Goal: Task Accomplishment & Management: Manage account settings

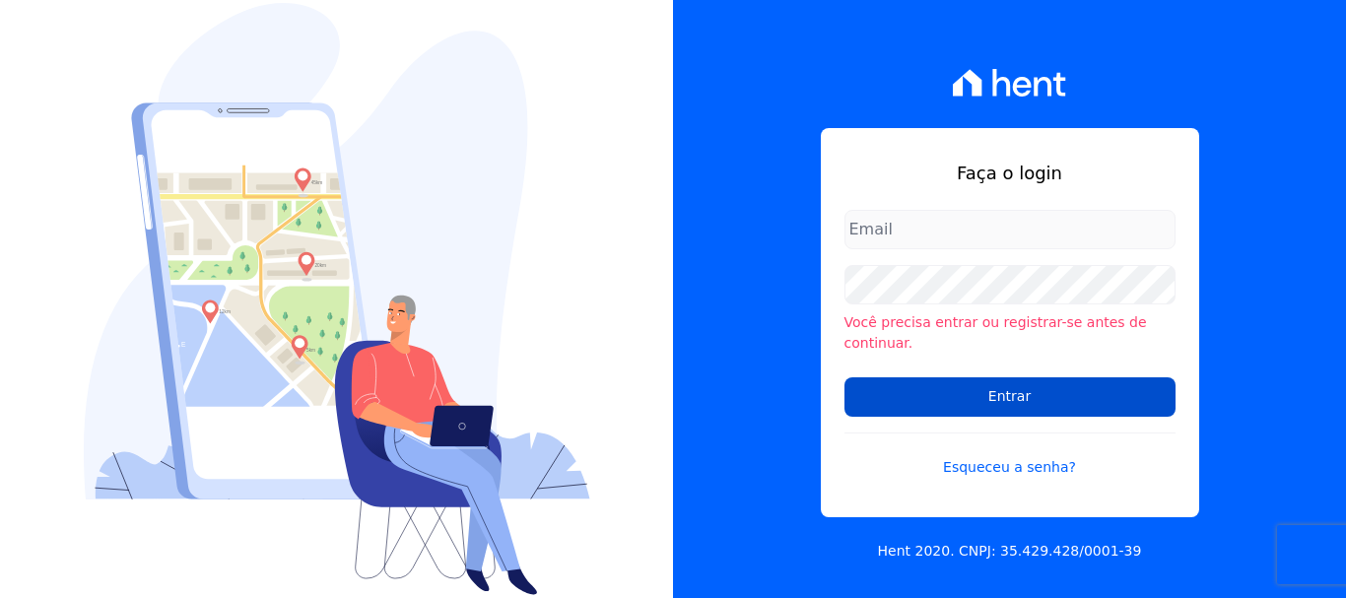
type input "ary@santuzzo.com.br"
click at [1009, 384] on input "Entrar" at bounding box center [1010, 396] width 331 height 39
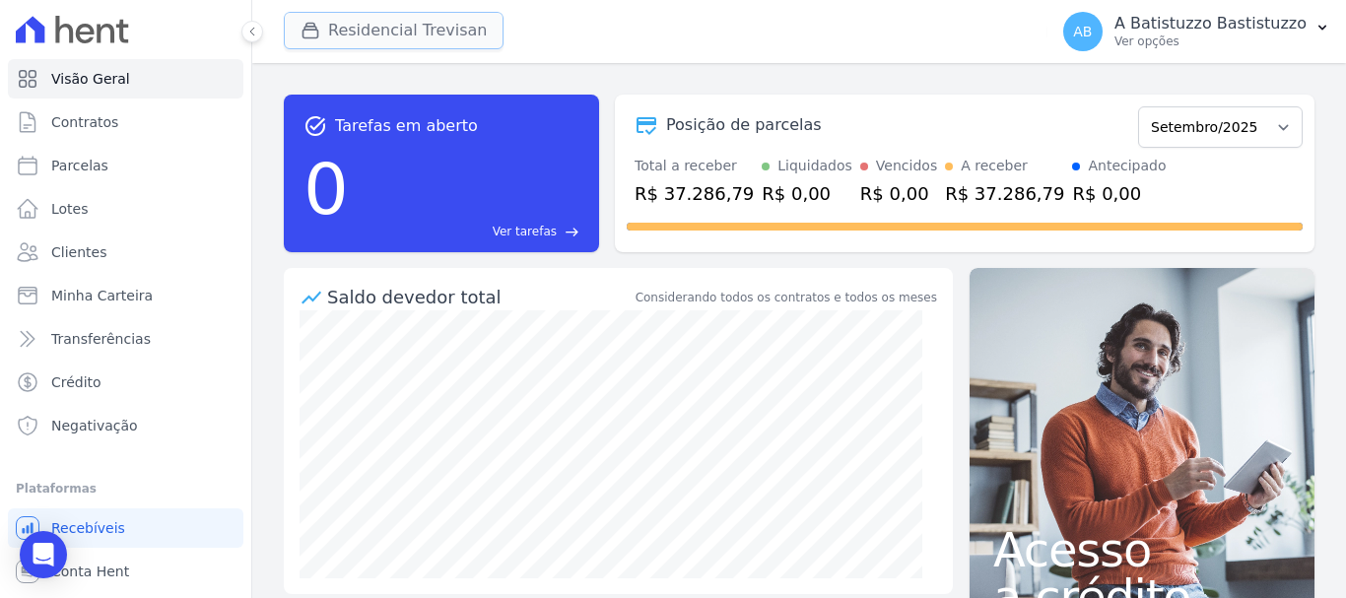
click at [333, 28] on button "Residencial Trevisan" at bounding box center [394, 30] width 220 height 37
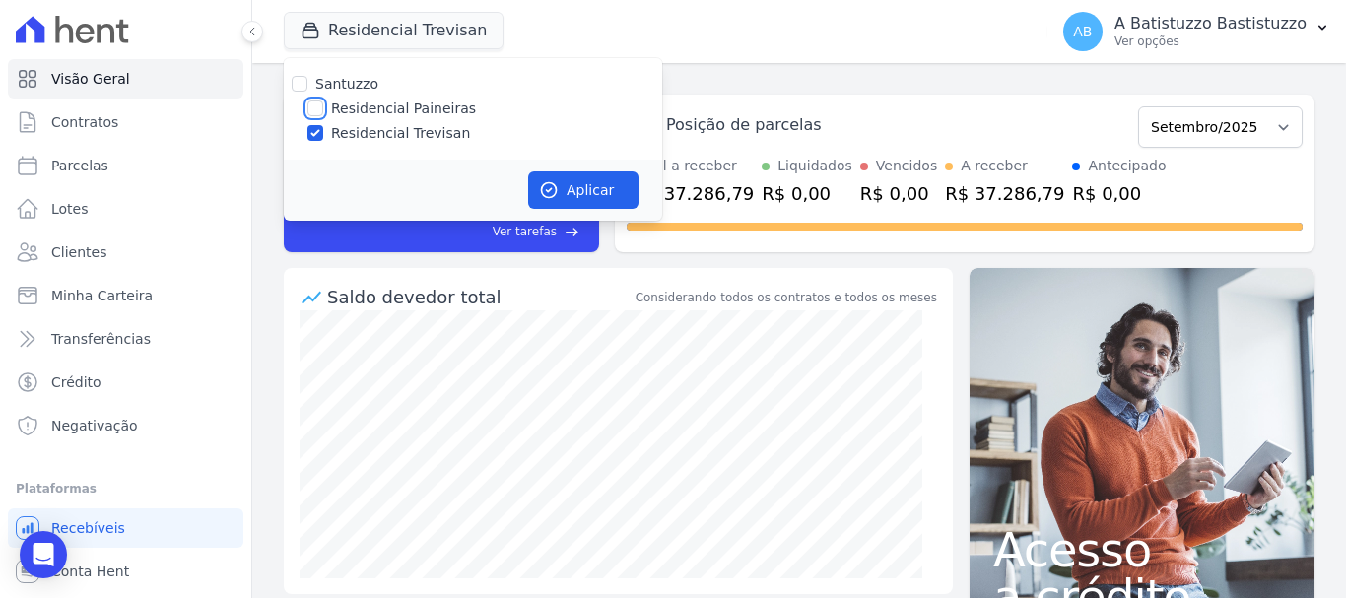
click at [319, 112] on input "Residencial Paineiras" at bounding box center [315, 109] width 16 height 16
checkbox input "true"
click at [313, 139] on input "Residencial Trevisan" at bounding box center [315, 133] width 16 height 16
checkbox input "false"
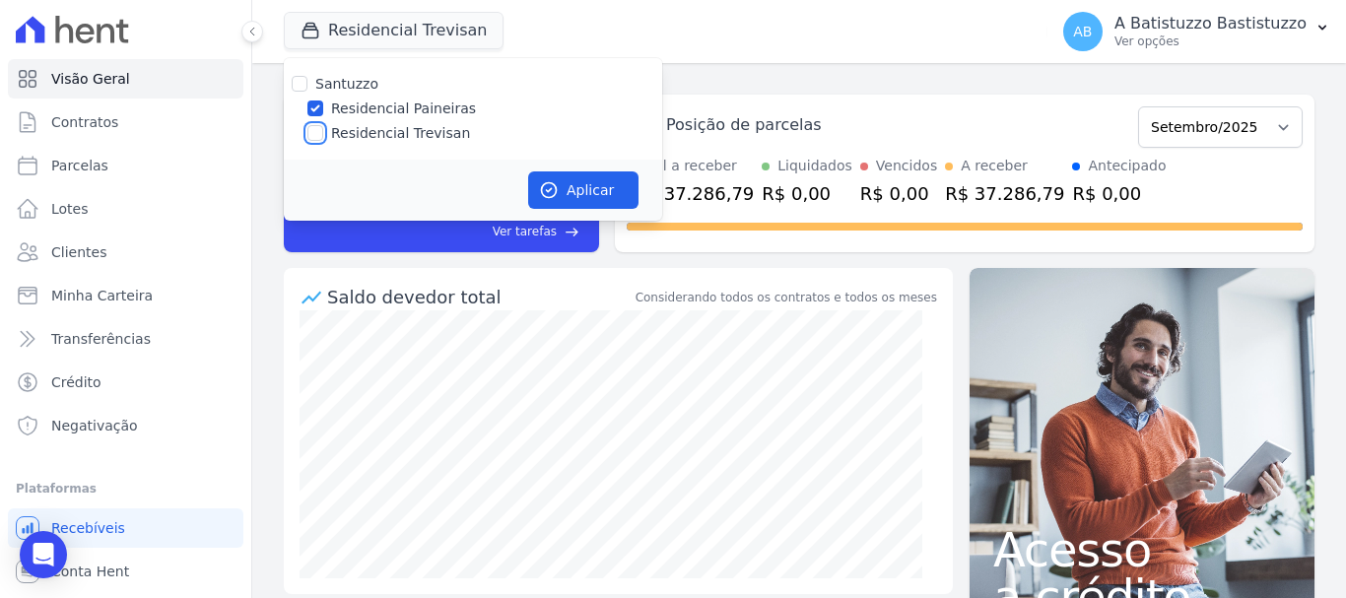
checkbox input "false"
click at [601, 189] on button "Aplicar" at bounding box center [583, 189] width 110 height 37
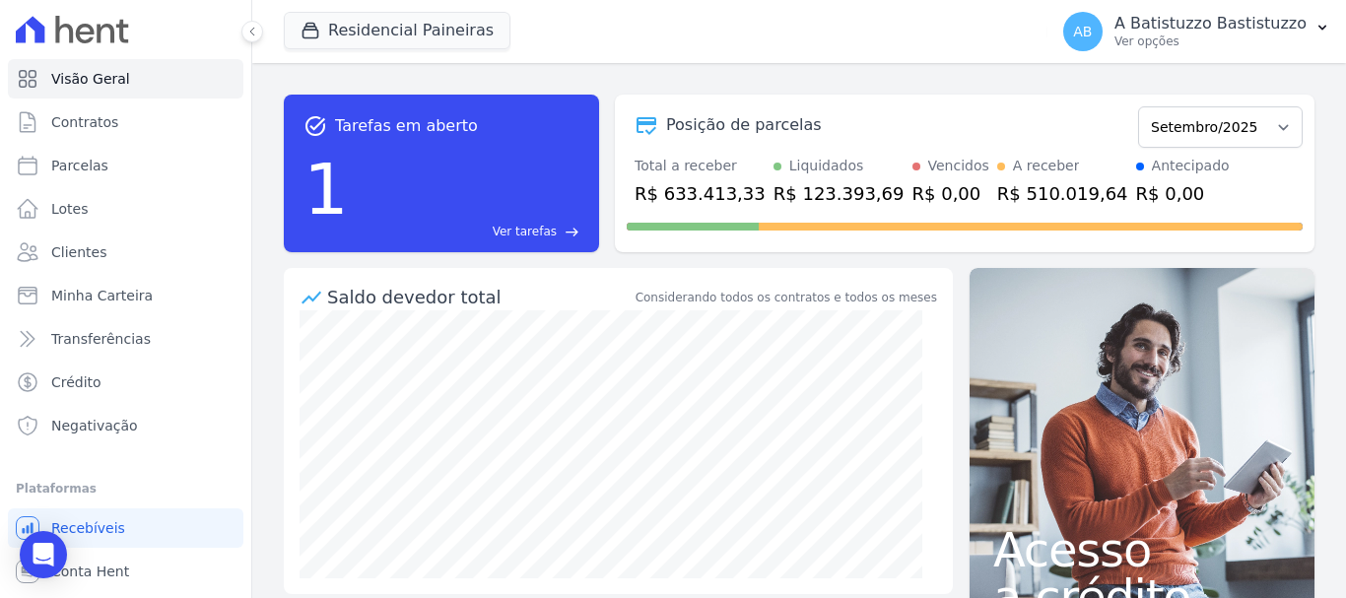
click at [1092, 28] on span "AB" at bounding box center [1082, 32] width 19 height 14
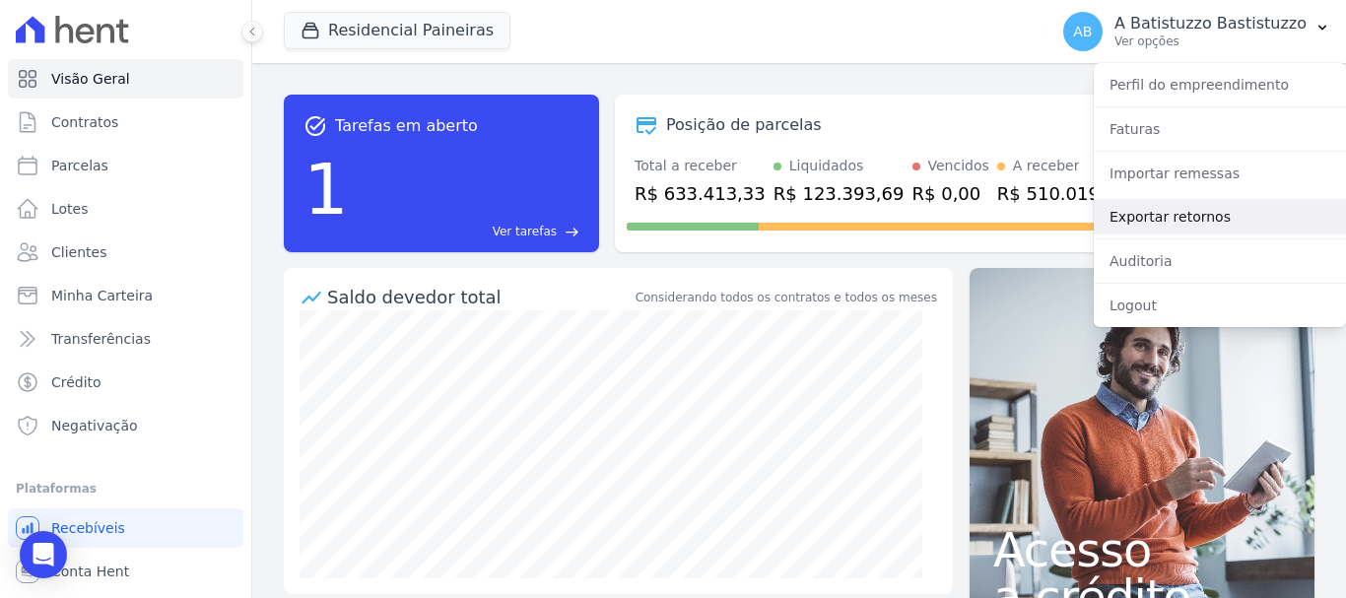
click at [1158, 221] on link "Exportar retornos" at bounding box center [1220, 216] width 252 height 35
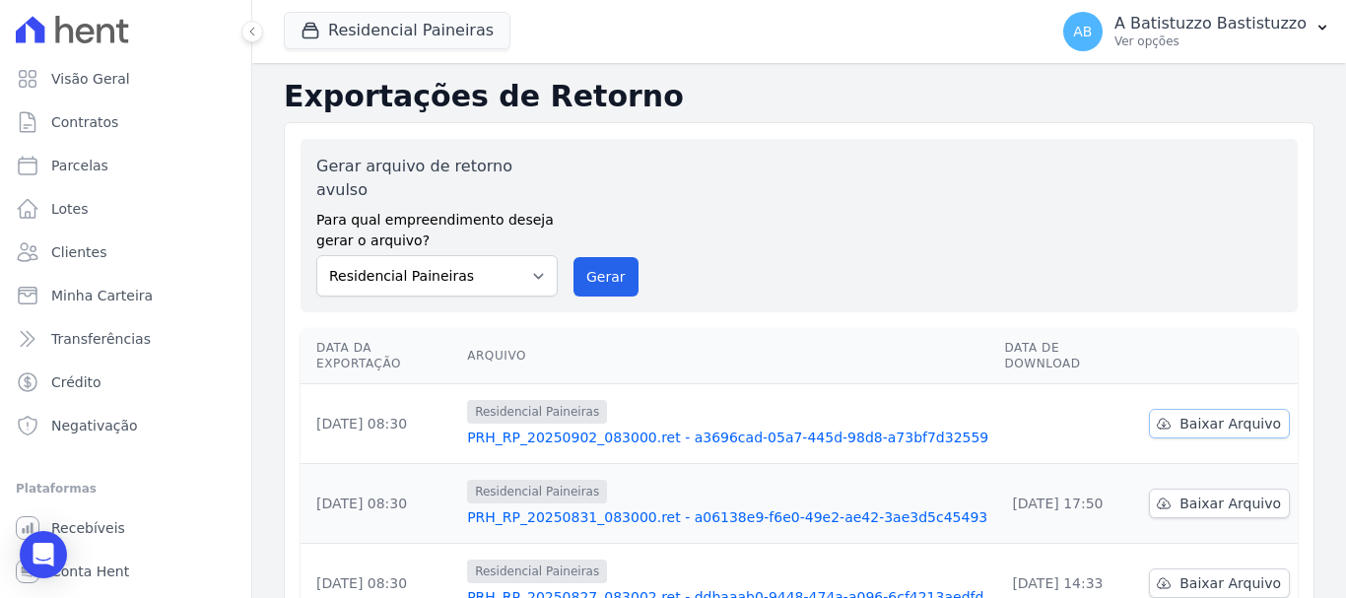
click at [1200, 414] on span "Baixar Arquivo" at bounding box center [1231, 424] width 102 height 20
click at [686, 428] on link "PRH_RP_20250902_083000.ret - a3696cad-05a7-445d-98d8-a73bf7d32559" at bounding box center [727, 438] width 521 height 20
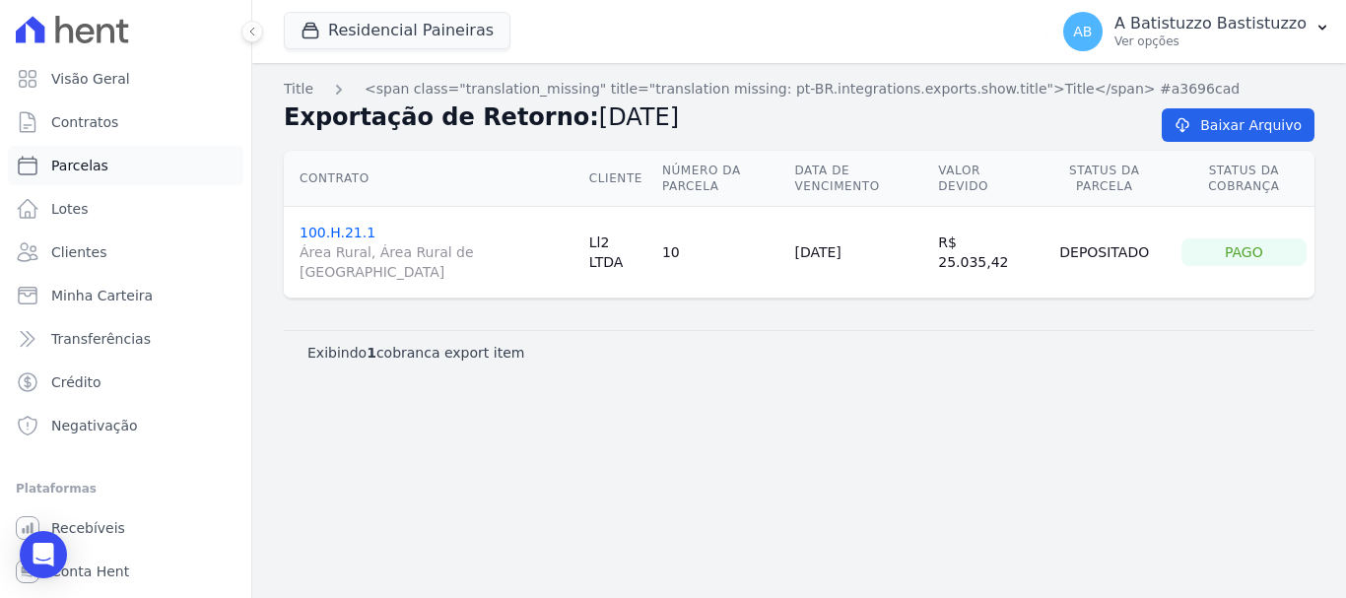
click at [95, 162] on span "Parcelas" at bounding box center [79, 166] width 57 height 20
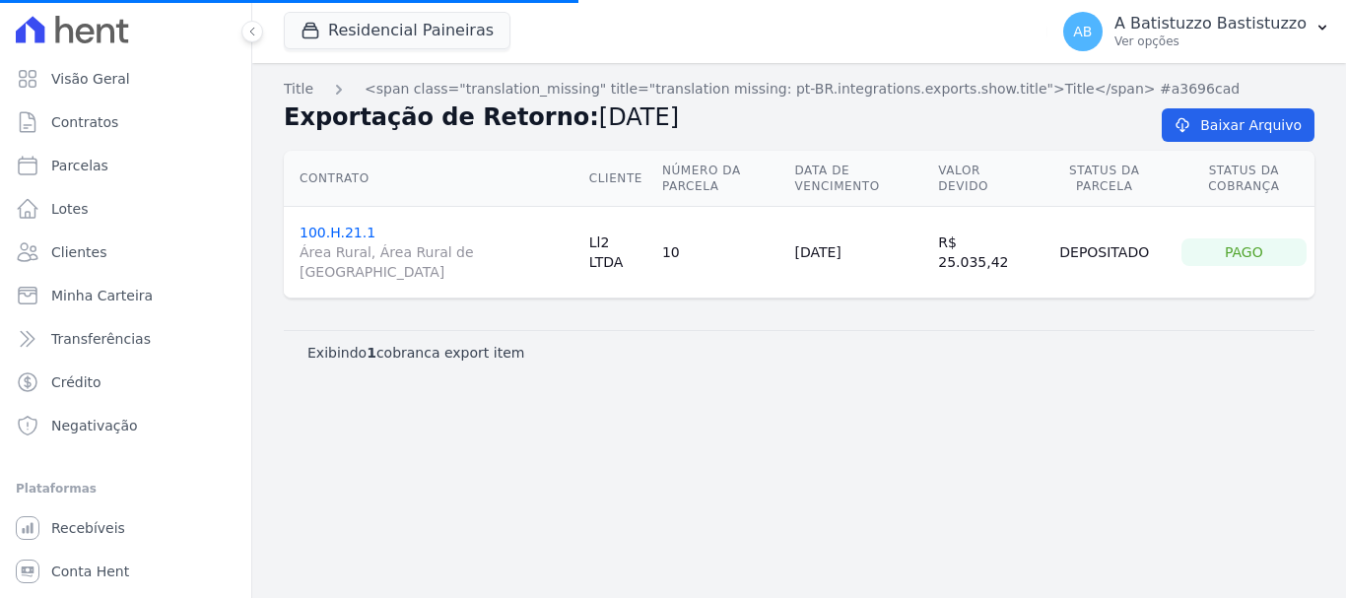
select select
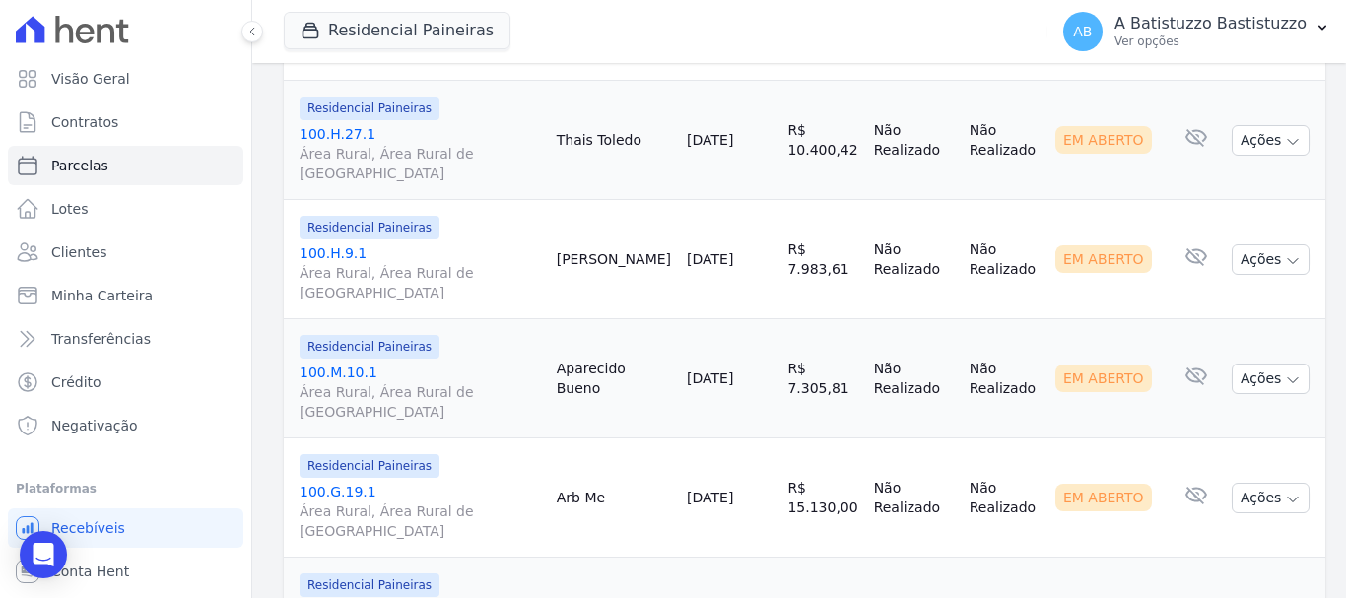
scroll to position [2988, 0]
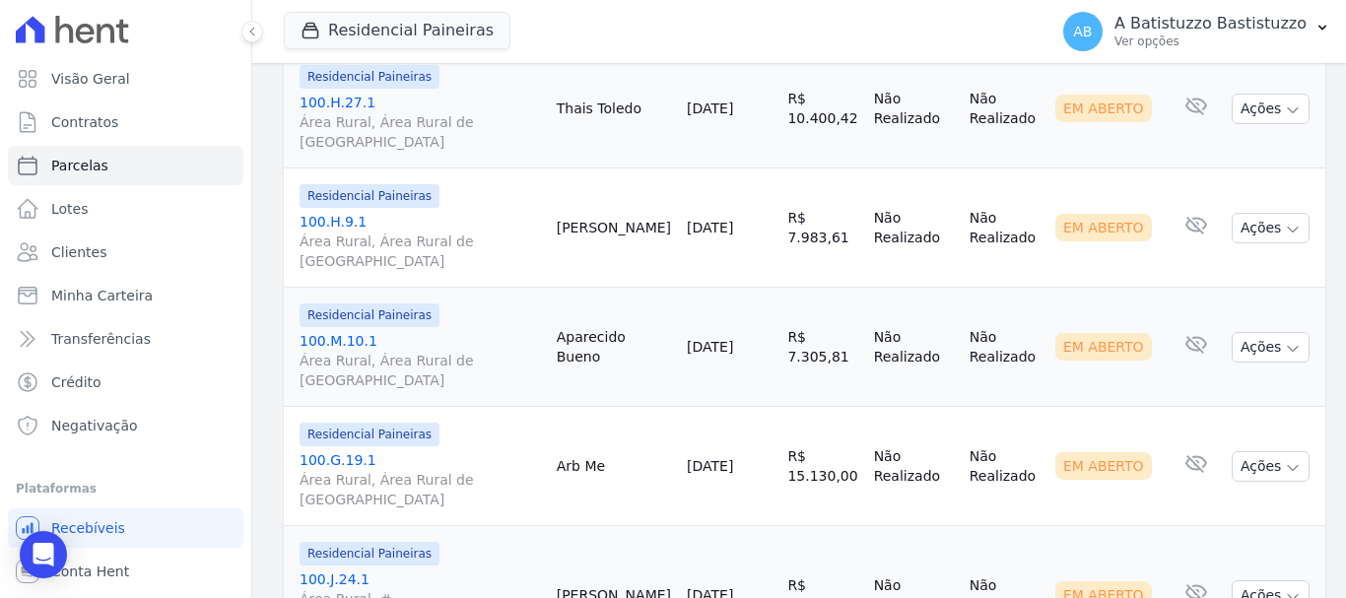
select select
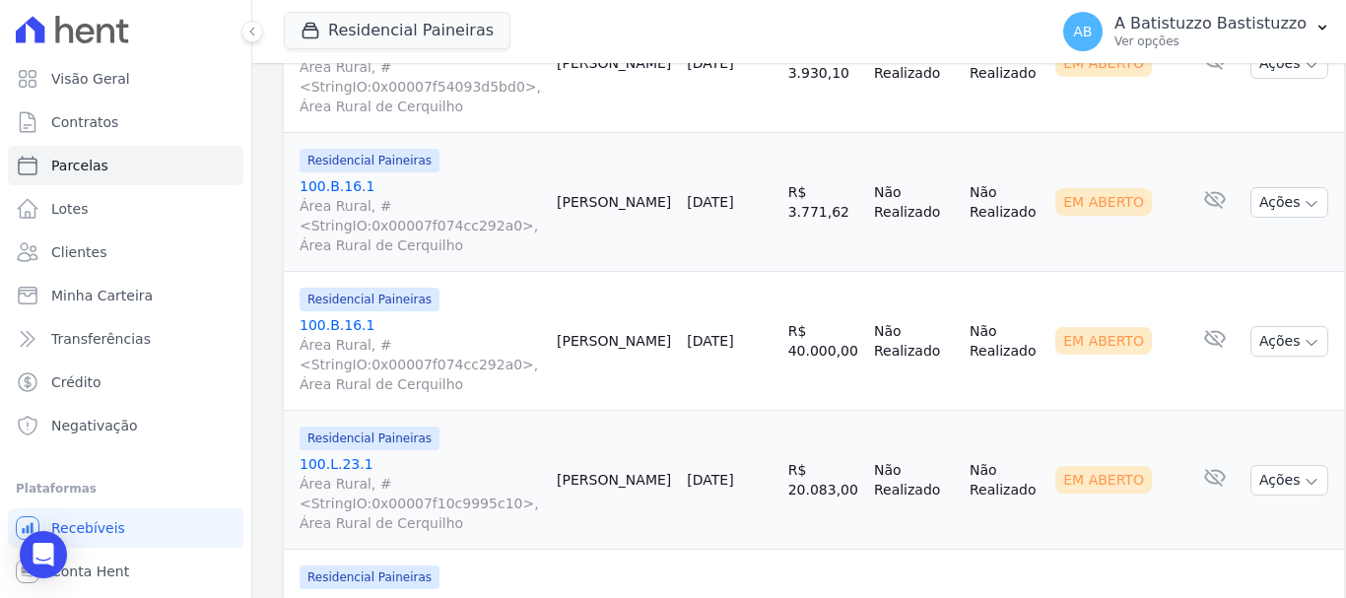
scroll to position [2942, 0]
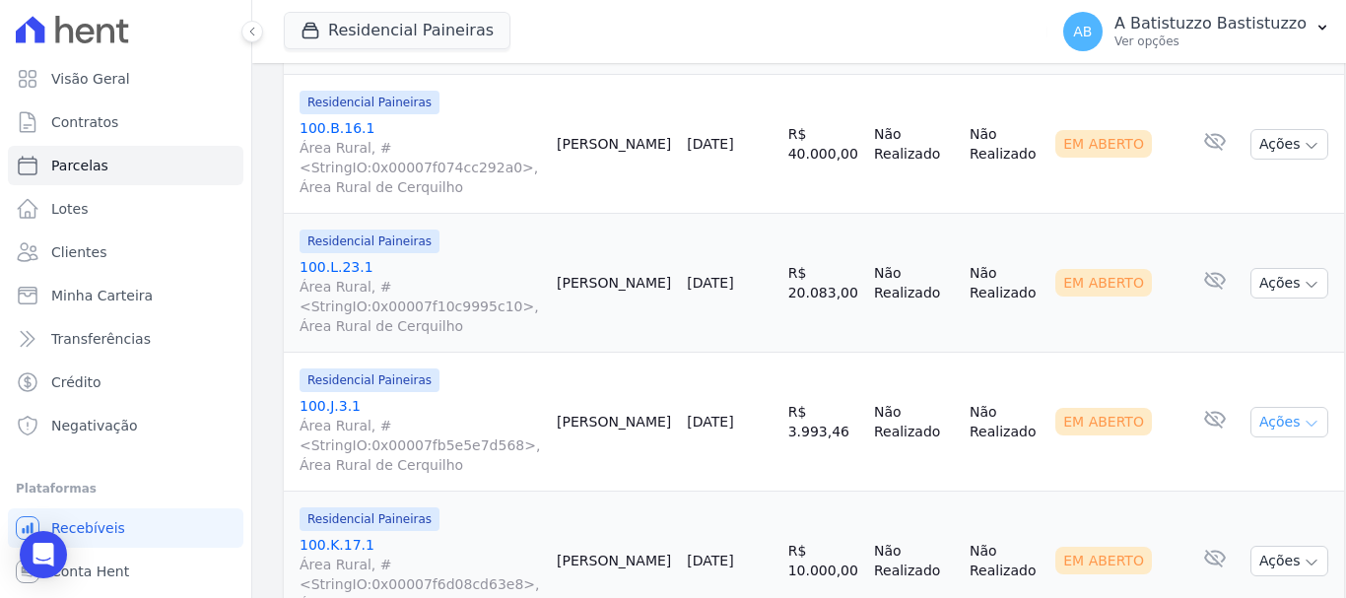
click at [1251, 407] on button "Ações" at bounding box center [1290, 422] width 79 height 31
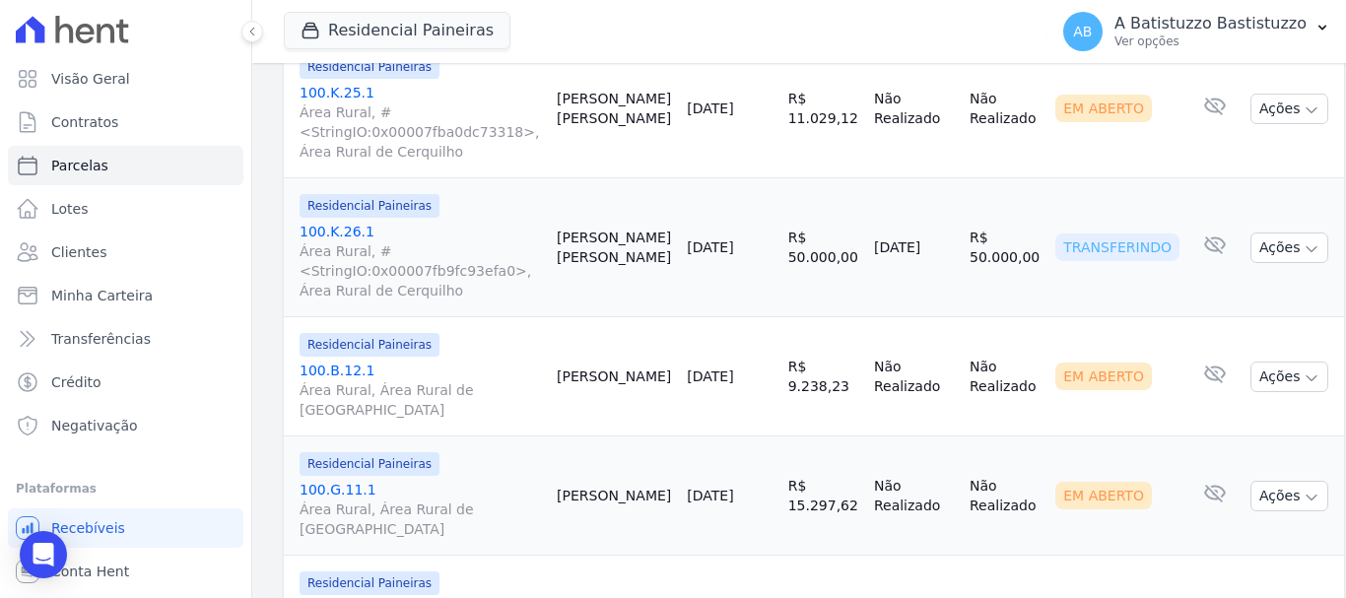
scroll to position [675, 0]
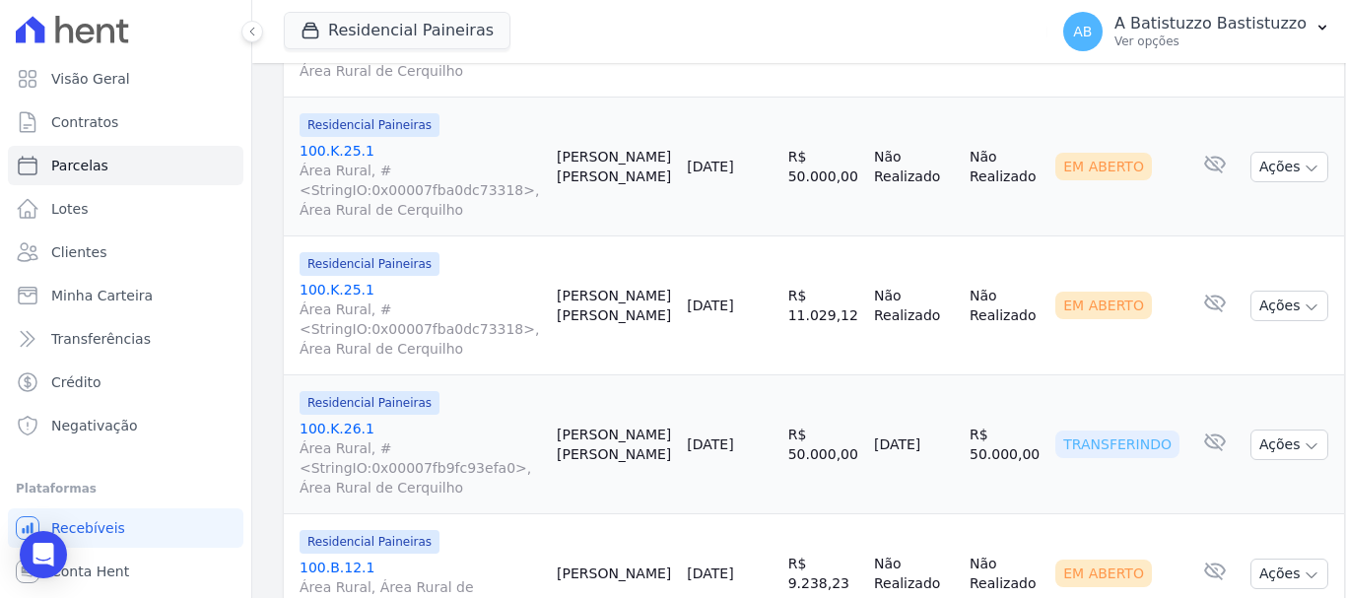
click at [332, 287] on link "100.K.25.1 Área Rural, #<StringIO:0x00007fba0dc73318>, Área Rural de Cerquilho" at bounding box center [420, 319] width 241 height 79
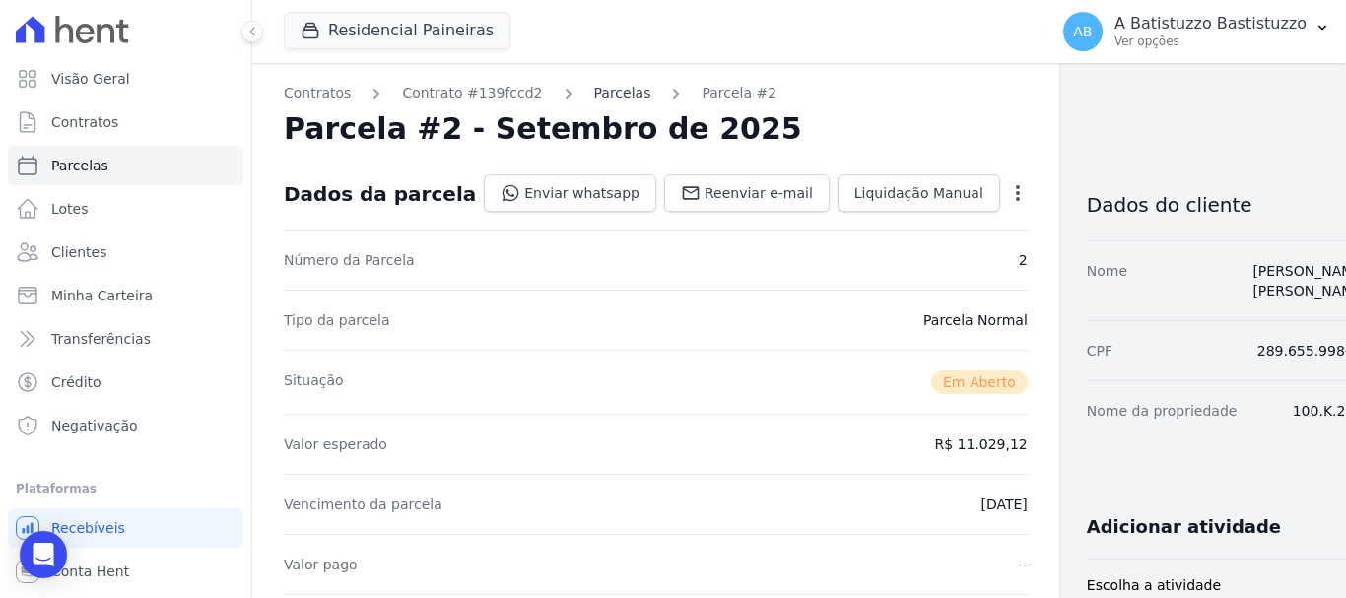
click at [594, 96] on link "Parcelas" at bounding box center [622, 93] width 57 height 21
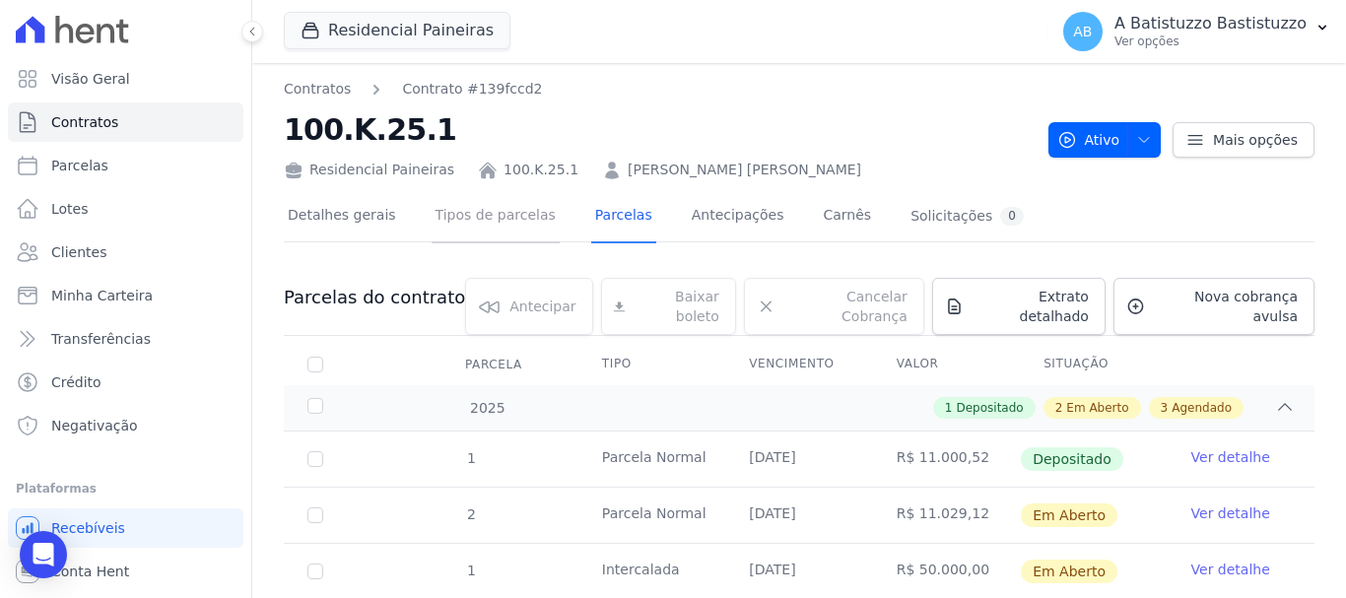
click at [494, 215] on link "Tipos de parcelas" at bounding box center [496, 217] width 128 height 52
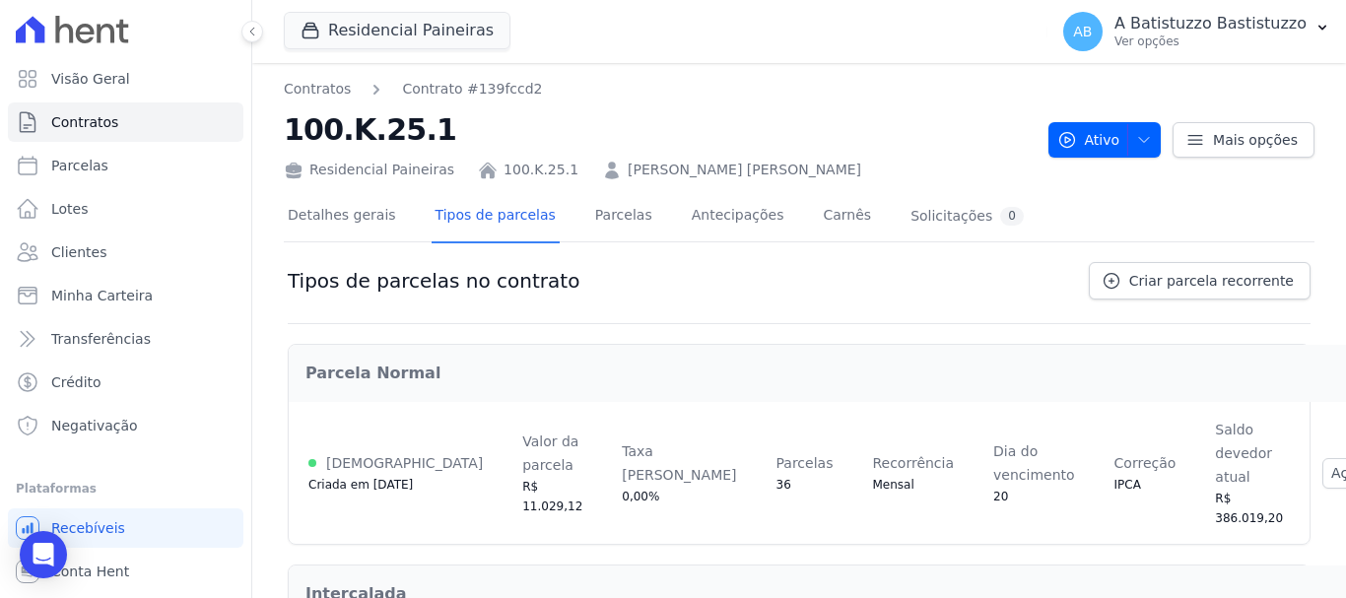
scroll to position [112, 0]
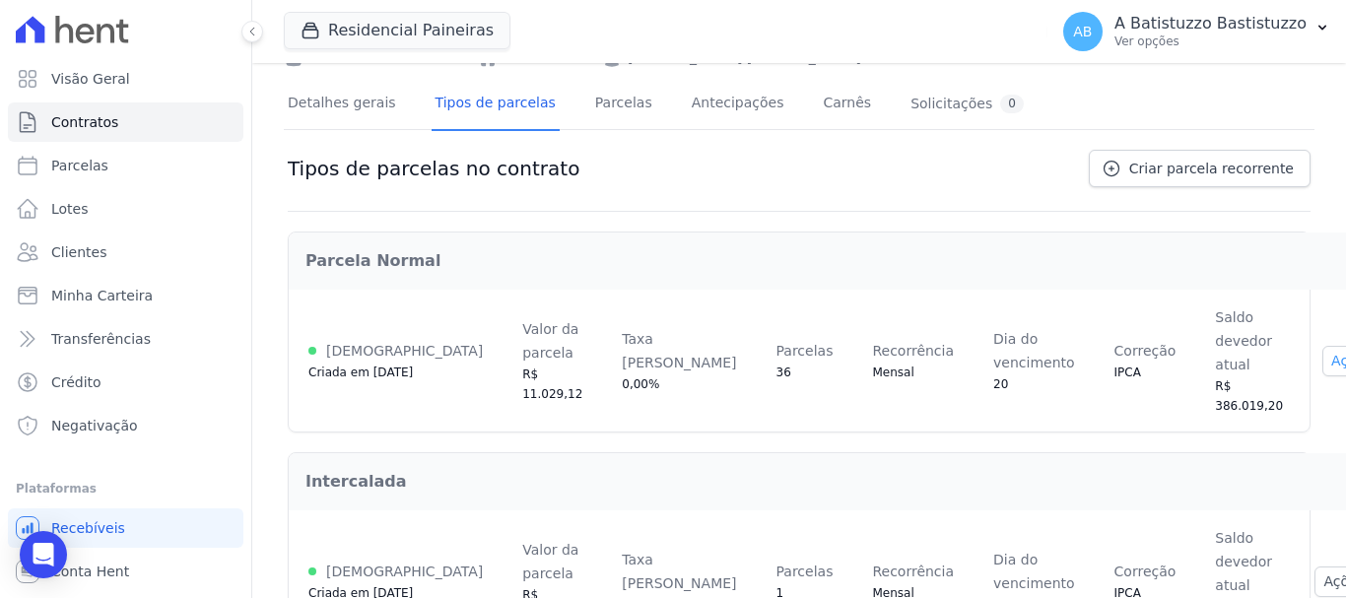
click at [1323, 346] on button "Ações" at bounding box center [1364, 361] width 83 height 31
click at [1245, 417] on span "Alterar vencimento" at bounding box center [1321, 429] width 152 height 24
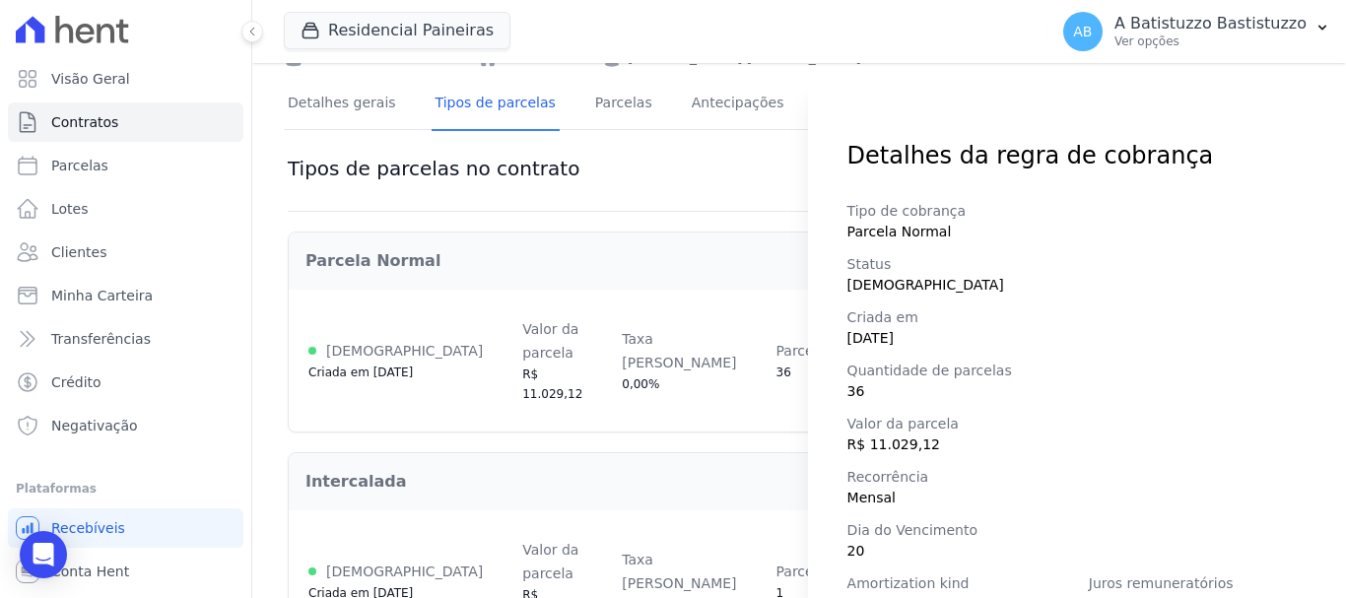
scroll to position [329, 0]
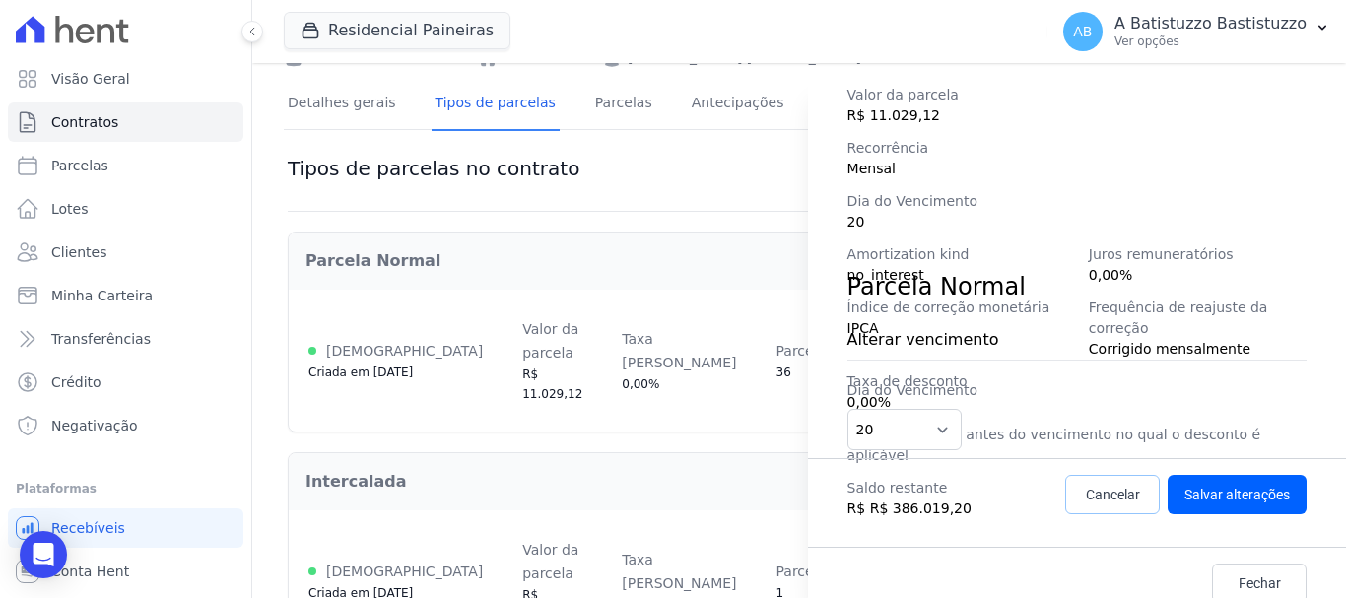
click at [1102, 495] on span "Cancelar" at bounding box center [1113, 495] width 54 height 20
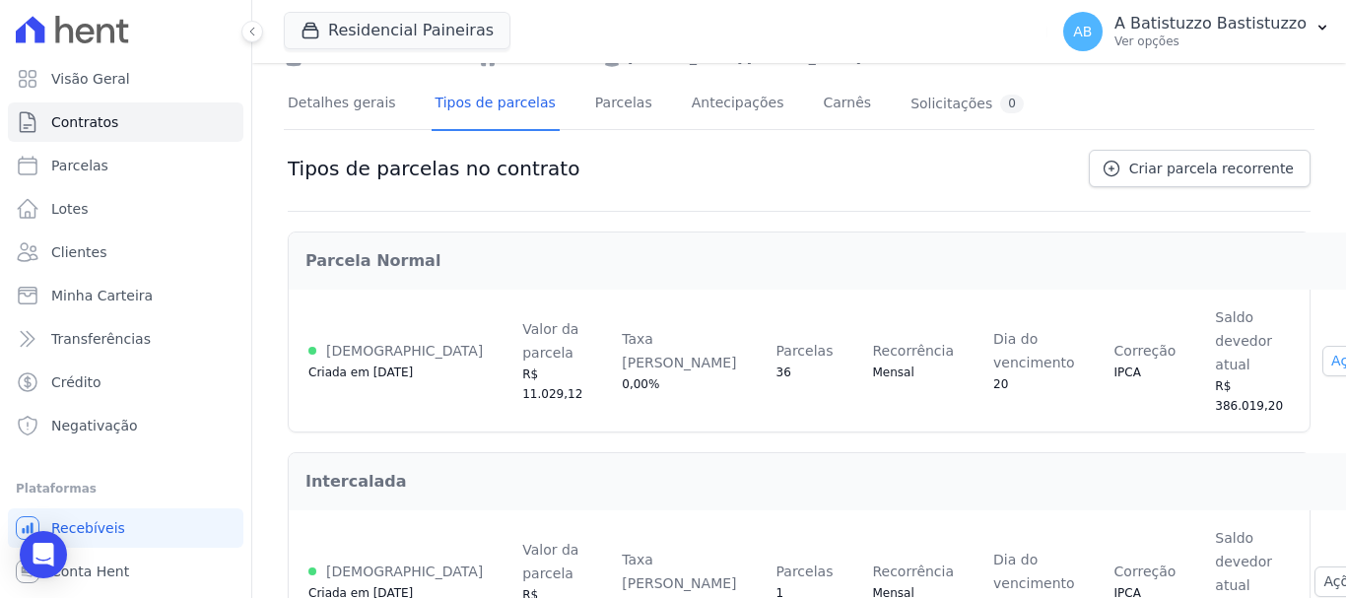
click at [1323, 346] on button "Ações" at bounding box center [1364, 361] width 83 height 31
click at [1245, 448] on link "Renegociar" at bounding box center [1321, 460] width 152 height 24
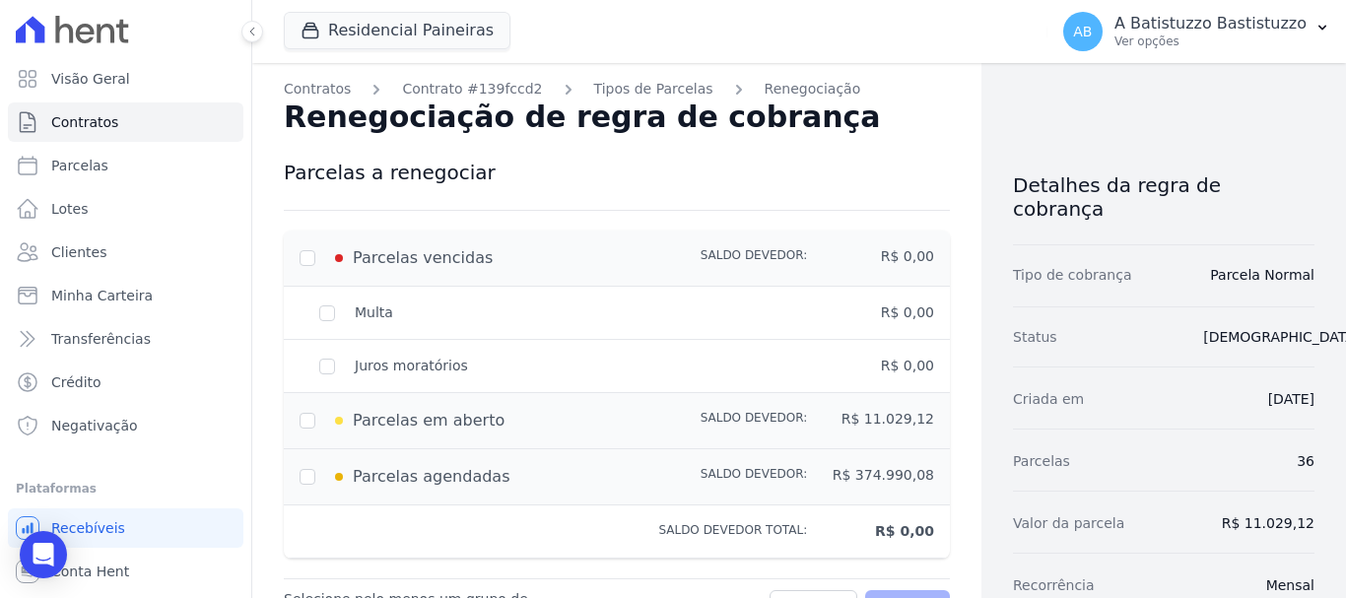
scroll to position [99, 0]
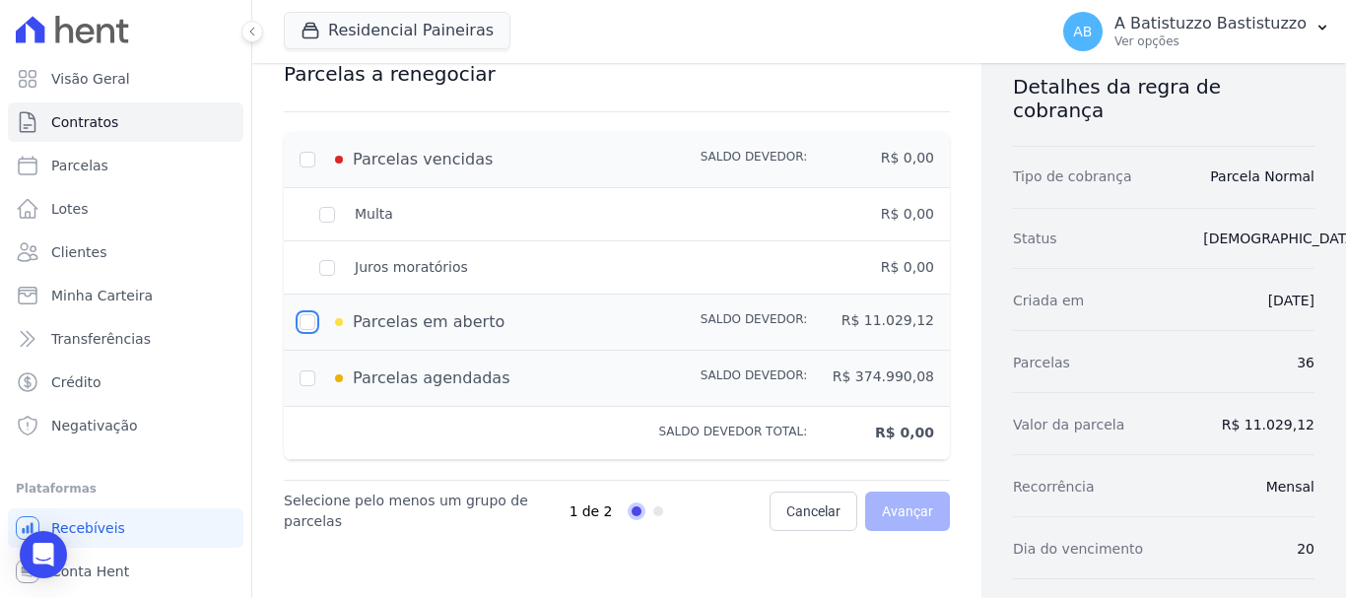
click at [313, 318] on input "checkbox" at bounding box center [308, 322] width 16 height 16
checkbox input "true"
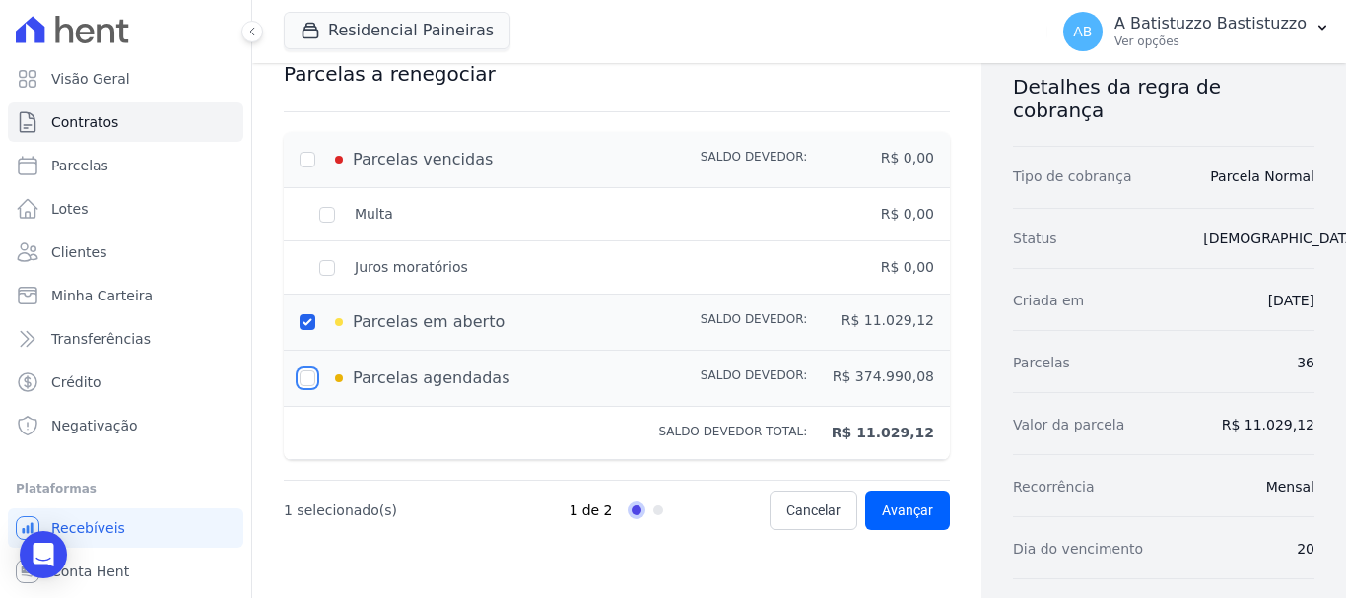
click at [302, 375] on input "checkbox" at bounding box center [308, 379] width 16 height 16
checkbox input "true"
